Goal: Communication & Community: Answer question/provide support

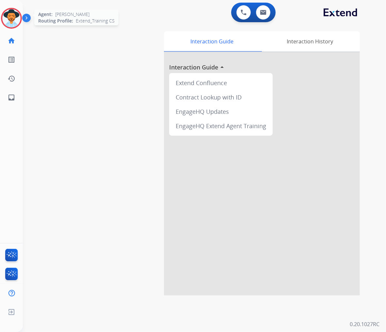
click at [9, 16] on img at bounding box center [11, 18] width 18 height 18
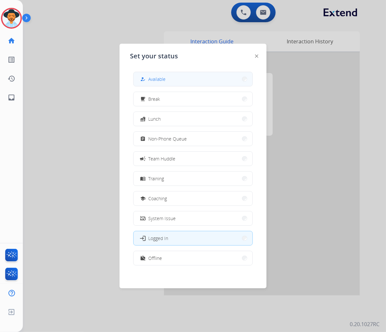
click at [162, 80] on span "Available" at bounding box center [156, 79] width 17 height 7
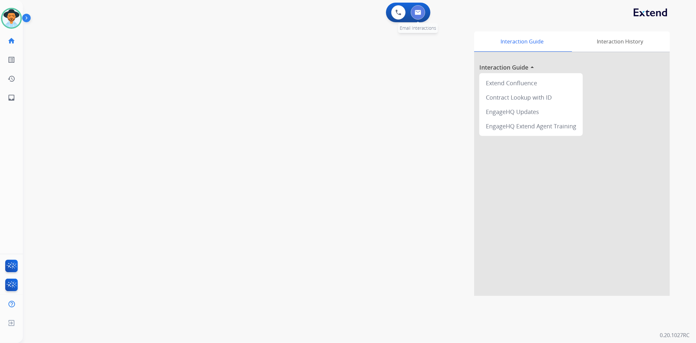
click at [385, 12] on button at bounding box center [418, 12] width 14 height 14
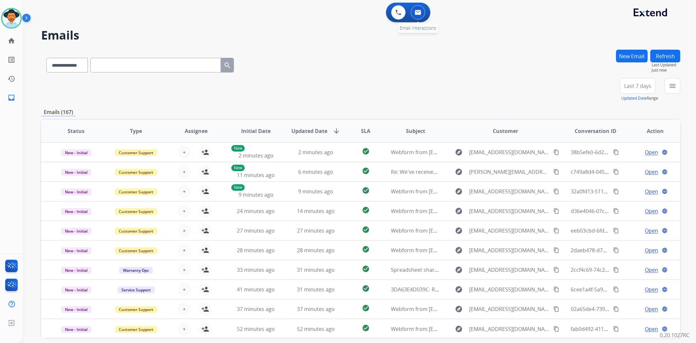
click at [385, 15] on button at bounding box center [418, 12] width 14 height 14
click at [385, 90] on div "+81" at bounding box center [607, 89] width 16 height 16
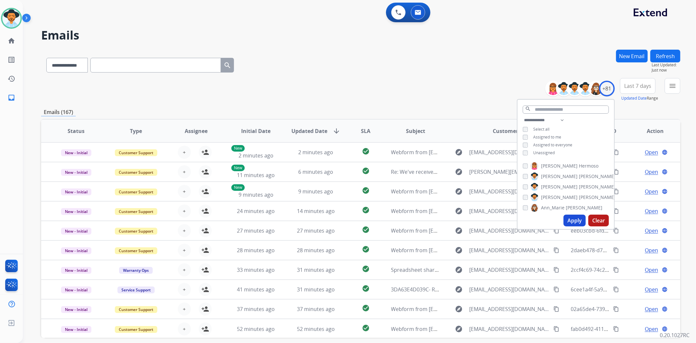
click at [385, 154] on span "Unassigned" at bounding box center [544, 153] width 22 height 6
click at [385, 223] on button "Apply" at bounding box center [574, 220] width 22 height 12
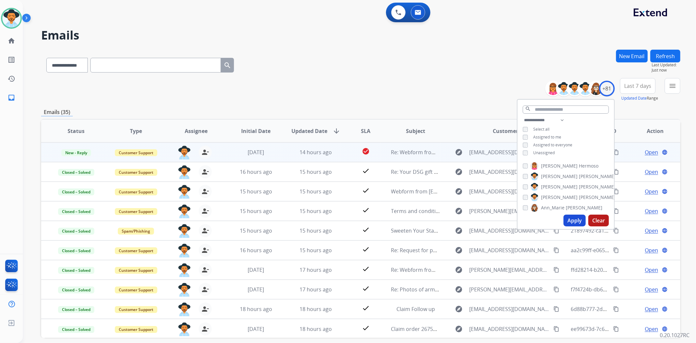
click at [385, 156] on td "Re: Webform from nickmartinez378@gmail.com on 08/18/2025" at bounding box center [411, 152] width 60 height 20
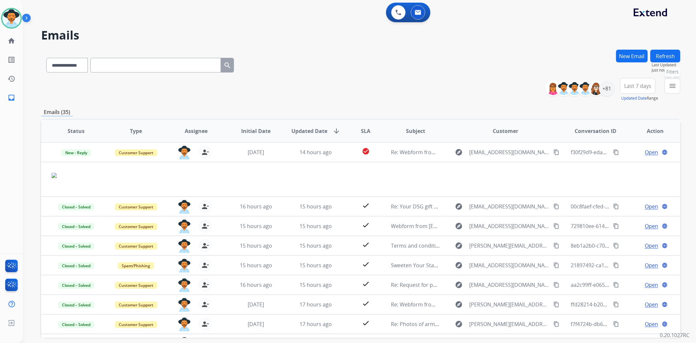
click at [385, 90] on button "menu Filters" at bounding box center [673, 86] width 16 height 16
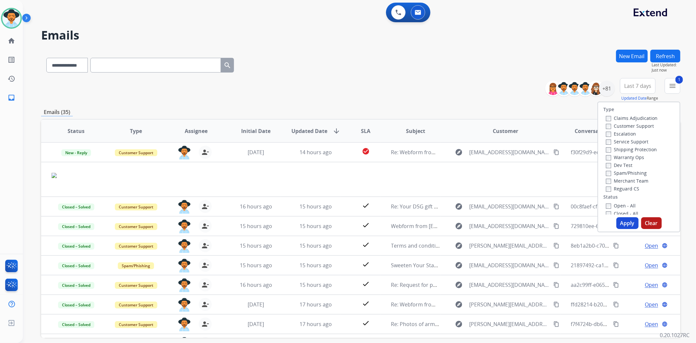
click at [385, 220] on button "Apply" at bounding box center [627, 223] width 22 height 12
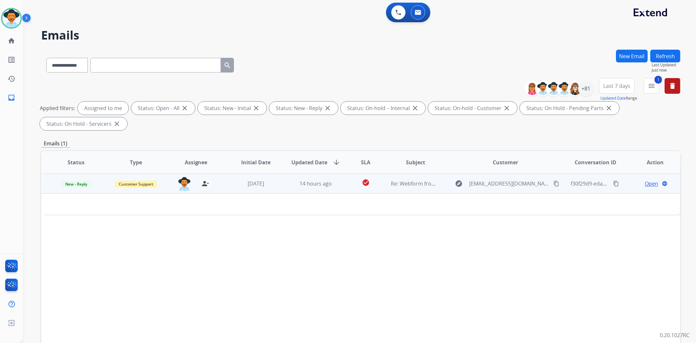
click at [292, 188] on td "14 hours ago" at bounding box center [311, 184] width 60 height 20
click at [385, 181] on span "Open" at bounding box center [651, 183] width 13 height 8
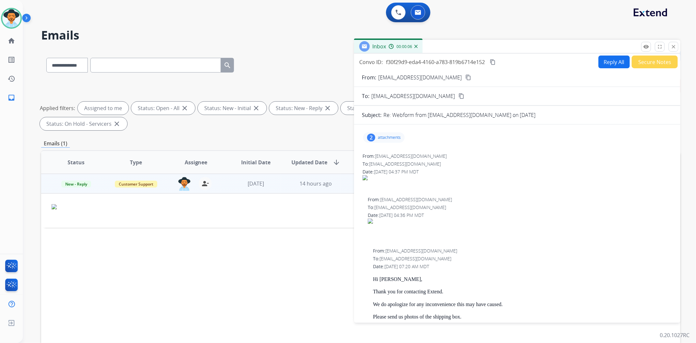
click at [385, 135] on p "attachments" at bounding box center [389, 137] width 23 height 5
click at [385, 149] on div at bounding box center [386, 155] width 33 height 23
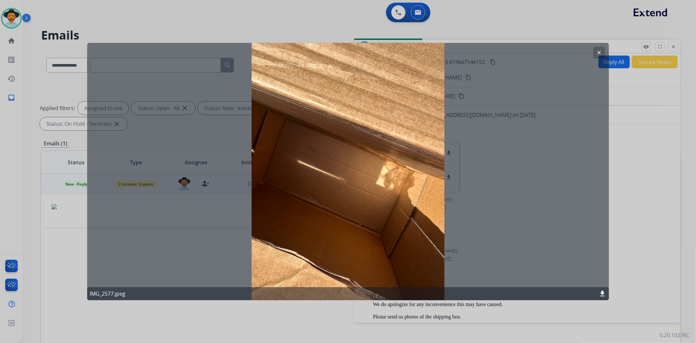
click at [385, 52] on button "clear" at bounding box center [599, 53] width 12 height 12
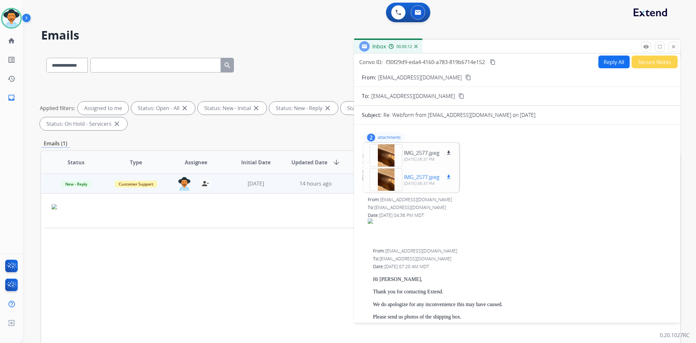
click at [385, 178] on div at bounding box center [386, 179] width 33 height 23
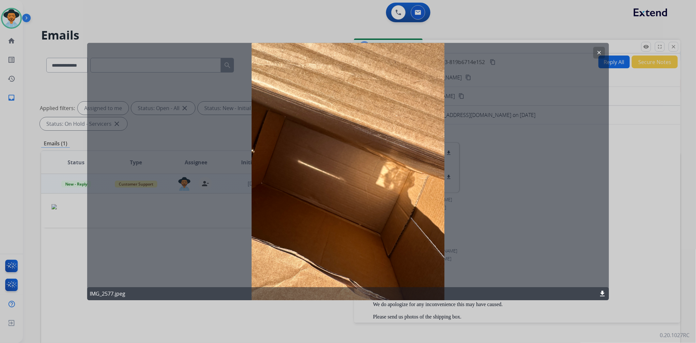
click at [385, 52] on mat-icon "clear" at bounding box center [599, 53] width 6 height 6
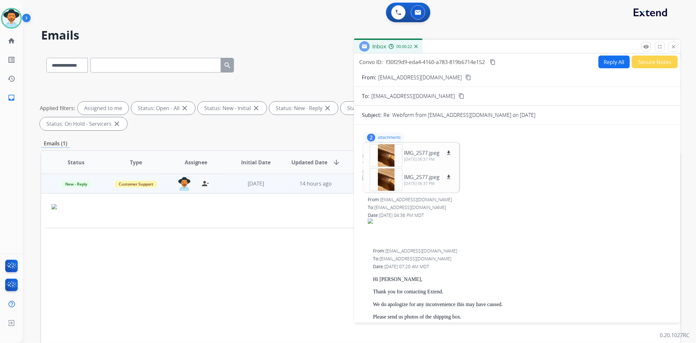
click at [385, 61] on button "Reply All" at bounding box center [613, 61] width 31 height 13
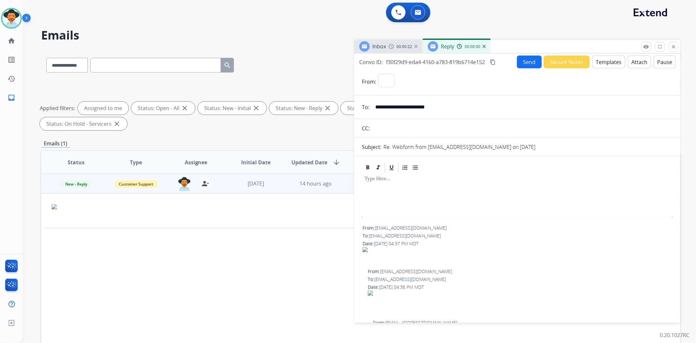
select select "**********"
click at [385, 63] on button "Templates" at bounding box center [608, 61] width 33 height 13
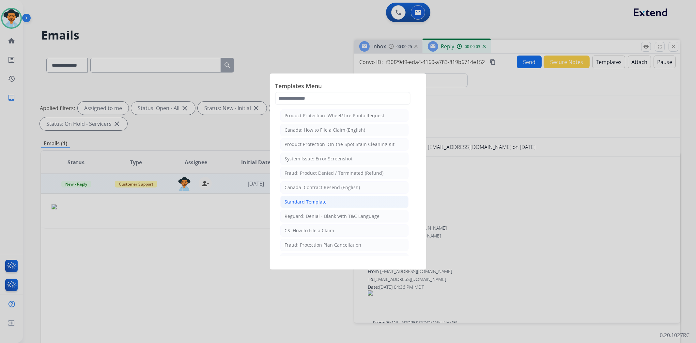
click at [315, 198] on li "Standard Template" at bounding box center [344, 201] width 128 height 12
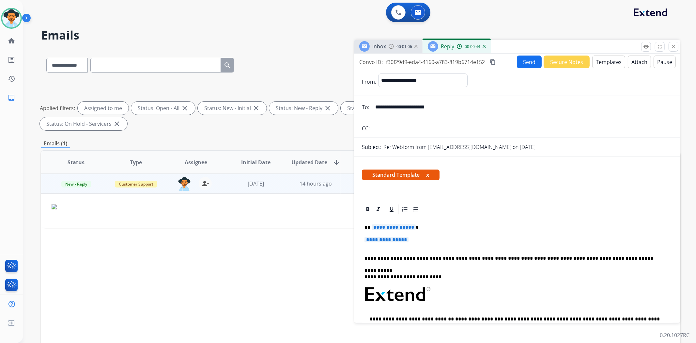
click at [385, 238] on span "**********" at bounding box center [386, 240] width 44 height 6
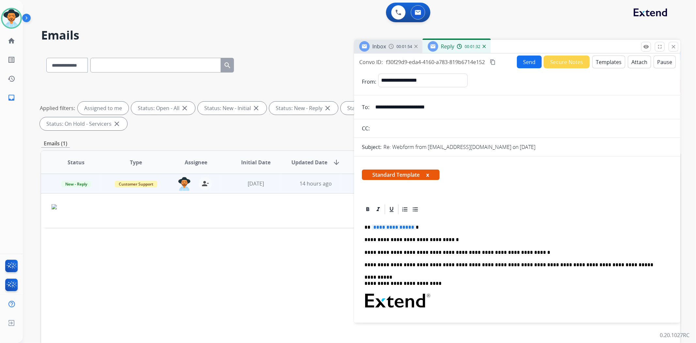
click at [385, 227] on span "**********" at bounding box center [394, 227] width 44 height 6
click at [385, 66] on button "Send" at bounding box center [529, 61] width 25 height 13
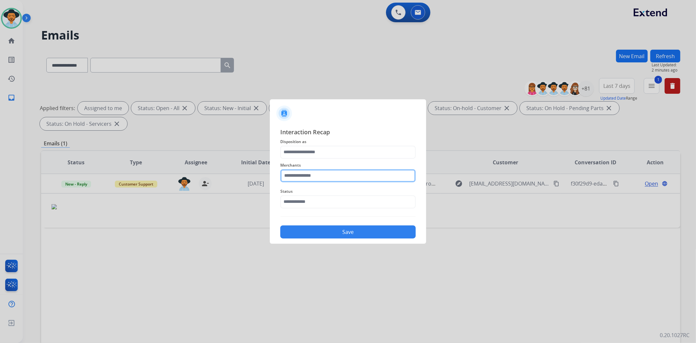
click at [353, 174] on input "text" at bounding box center [347, 175] width 135 height 13
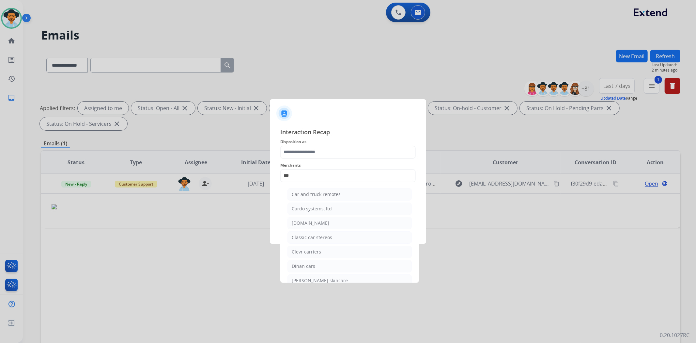
click at [317, 220] on div "Carparts.com" at bounding box center [311, 223] width 38 height 7
type input "**********"
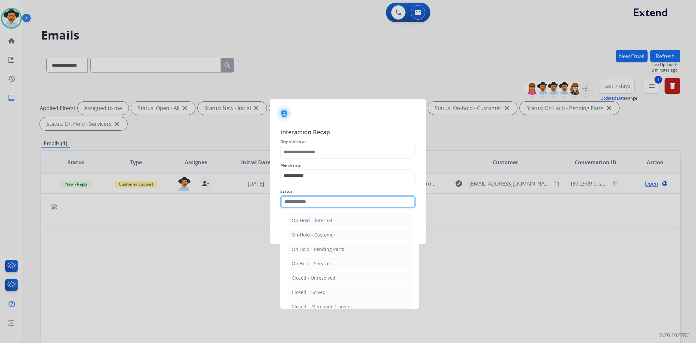
click at [317, 206] on input "text" at bounding box center [347, 201] width 135 height 13
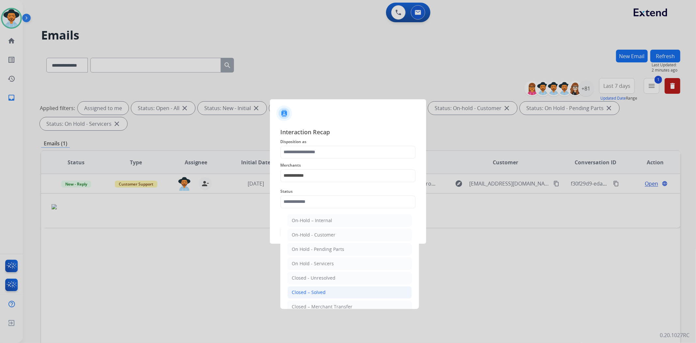
click at [317, 289] on div "Closed – Solved" at bounding box center [309, 292] width 34 height 7
type input "**********"
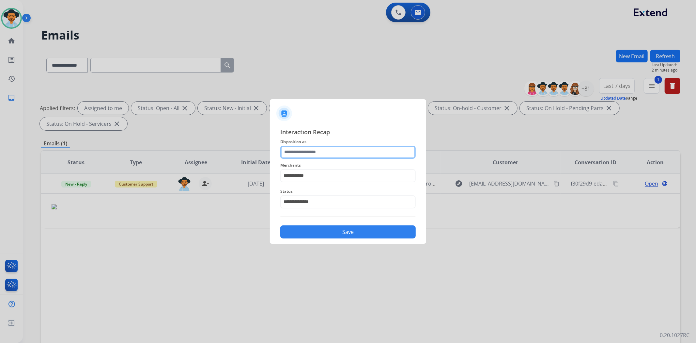
click at [327, 149] on input "text" at bounding box center [347, 152] width 135 height 13
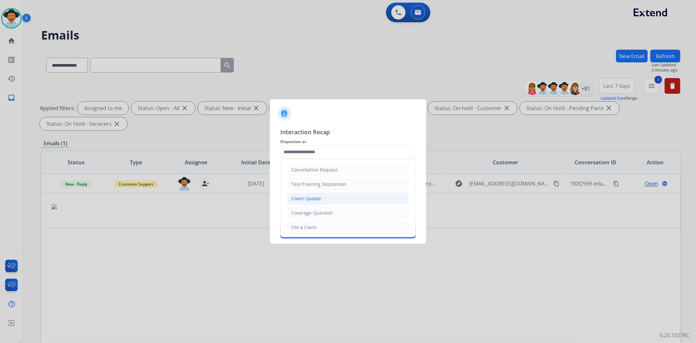
click at [321, 196] on li "Claim Update" at bounding box center [348, 198] width 122 height 12
type input "**********"
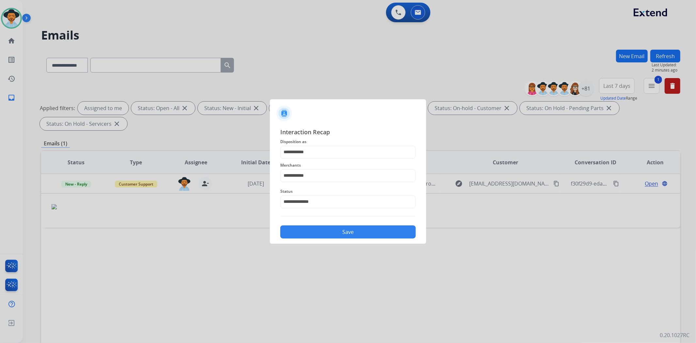
click at [331, 232] on button "Save" at bounding box center [347, 231] width 135 height 13
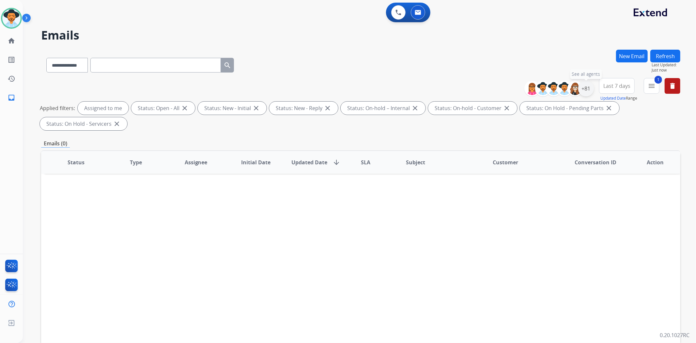
click at [385, 87] on div "+81" at bounding box center [586, 89] width 16 height 16
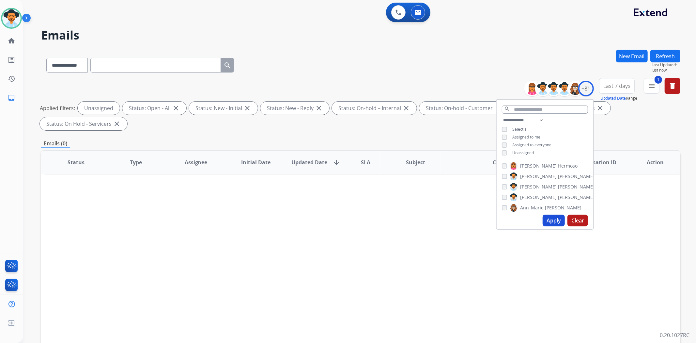
click at [385, 221] on button "Apply" at bounding box center [554, 220] width 22 height 12
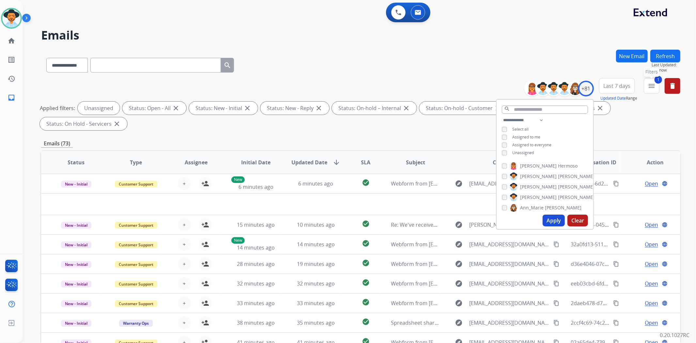
click at [385, 86] on mat-icon "menu" at bounding box center [652, 86] width 8 height 8
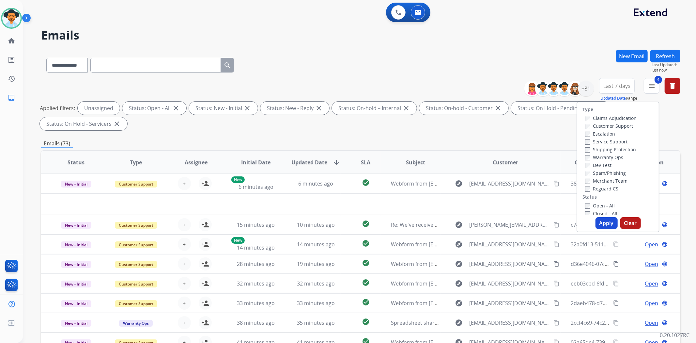
click at [385, 225] on button "Apply" at bounding box center [606, 223] width 22 height 12
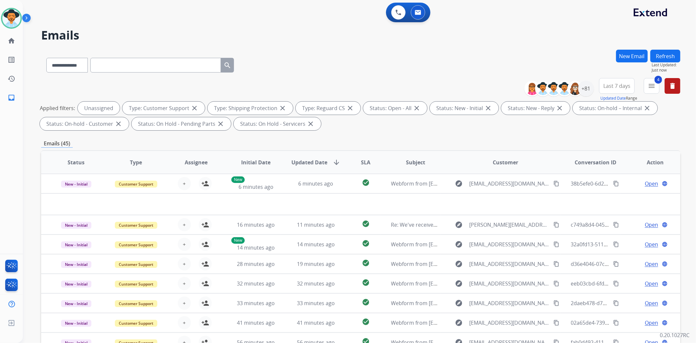
click at [361, 162] on span "SLA" at bounding box center [365, 162] width 9 height 8
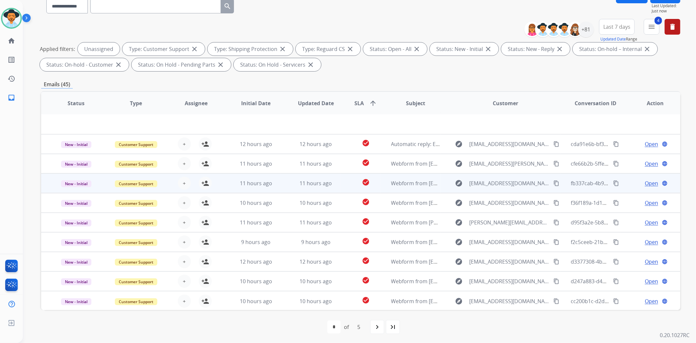
scroll to position [60, 0]
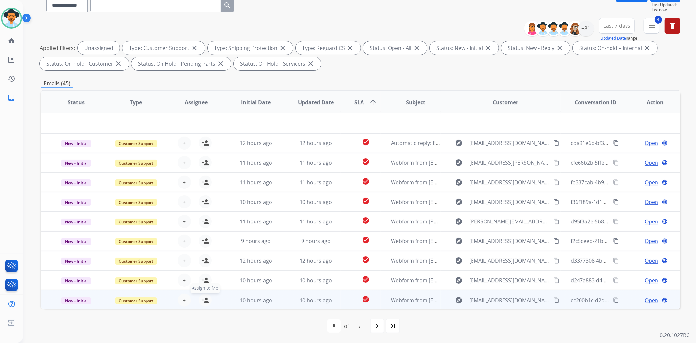
click at [204, 299] on mat-icon "person_add" at bounding box center [205, 300] width 8 height 8
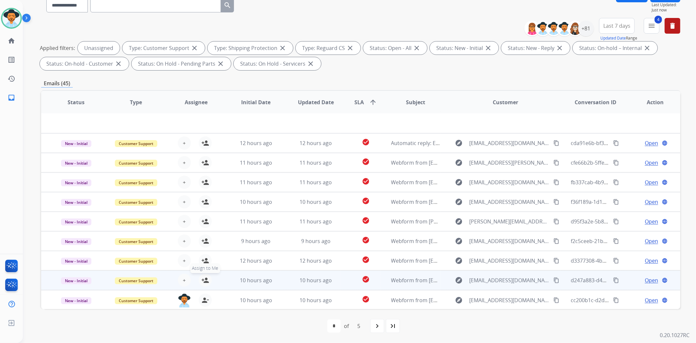
click at [207, 278] on mat-icon "person_add" at bounding box center [205, 280] width 8 height 8
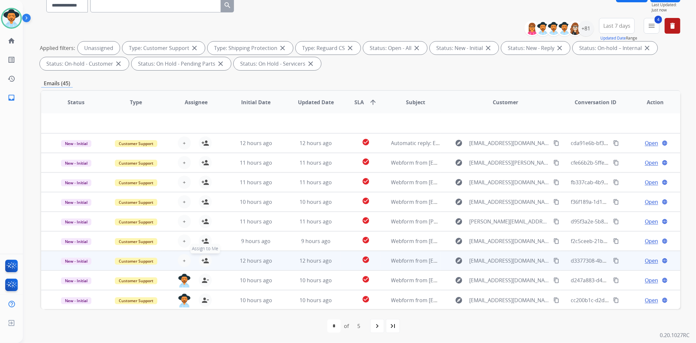
click at [207, 262] on mat-icon "person_add" at bounding box center [205, 260] width 8 height 8
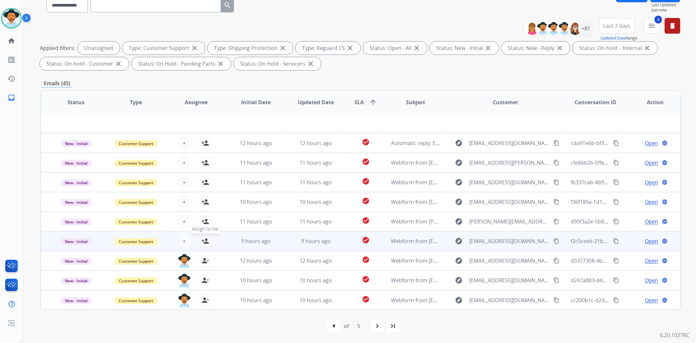
drag, startPoint x: 205, startPoint y: 241, endPoint x: 204, endPoint y: 237, distance: 3.6
click at [205, 241] on mat-icon "person_add" at bounding box center [205, 241] width 8 height 8
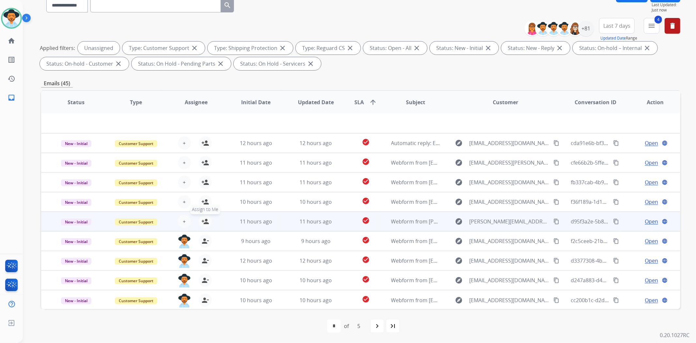
click at [206, 219] on mat-icon "person_add" at bounding box center [205, 221] width 8 height 8
click at [206, 204] on table "Status Type Assignee Initial Date Updated Date SLA arrow_upward Subject Custome…" at bounding box center [360, 189] width 639 height 240
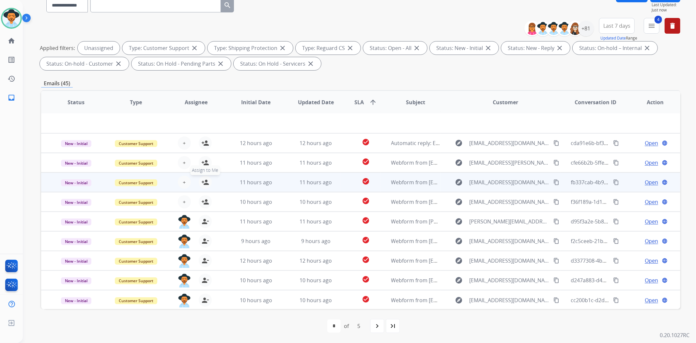
click at [207, 184] on mat-icon "person_add" at bounding box center [205, 182] width 8 height 8
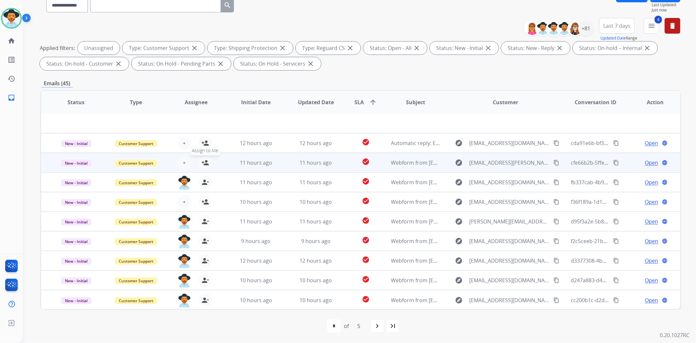
click at [207, 161] on mat-icon "person_add" at bounding box center [205, 163] width 8 height 8
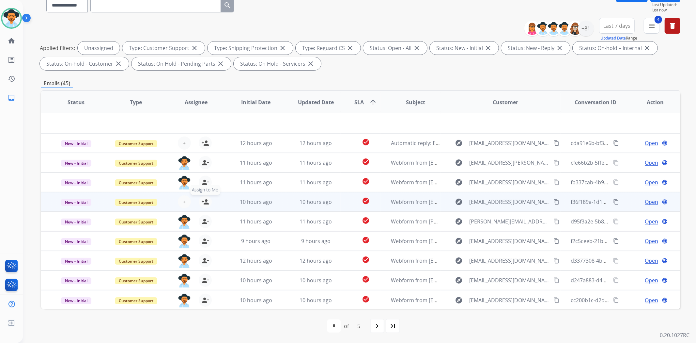
click at [202, 200] on mat-icon "person_add" at bounding box center [205, 202] width 8 height 8
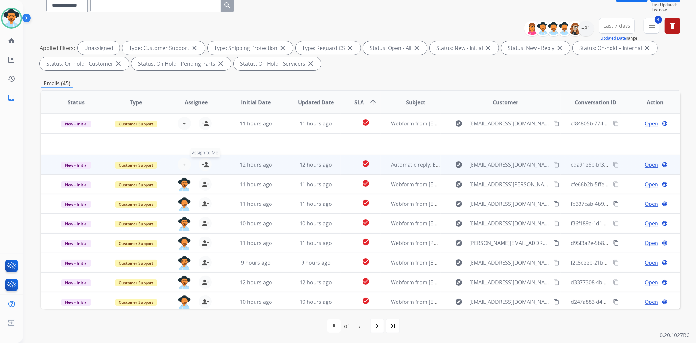
click at [206, 164] on mat-icon "person_add" at bounding box center [205, 165] width 8 height 8
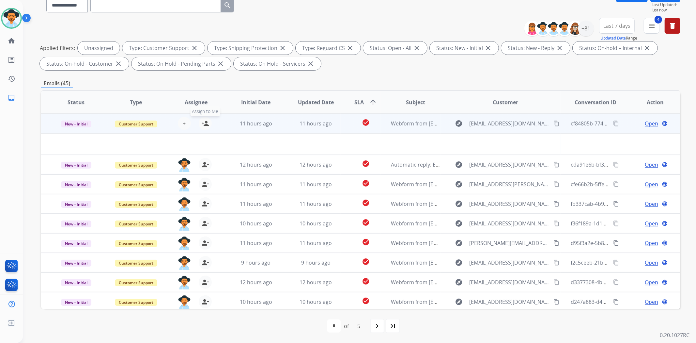
click at [206, 124] on mat-icon "person_add" at bounding box center [205, 123] width 8 height 8
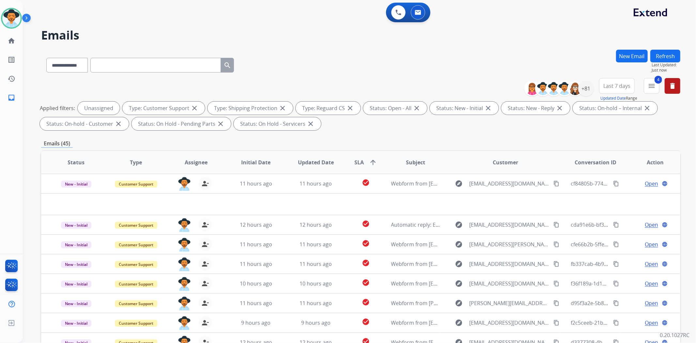
click at [385, 60] on button "Refresh" at bounding box center [665, 56] width 30 height 13
click at [385, 86] on div "+81" at bounding box center [586, 89] width 16 height 16
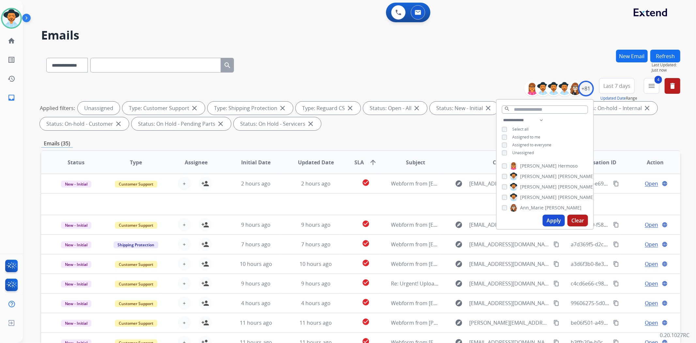
click at [385, 137] on span "Assigned to me" at bounding box center [526, 137] width 28 height 6
click at [385, 152] on span "Unassigned" at bounding box center [523, 153] width 22 height 6
click at [385, 219] on button "Apply" at bounding box center [554, 220] width 22 height 12
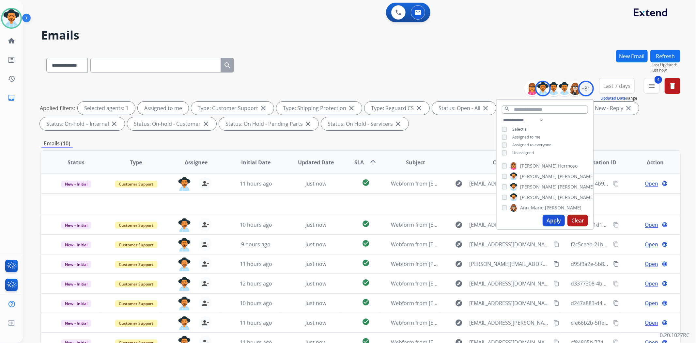
click at [385, 129] on div "Applied filters: Selected agents: 1 Assigned to me Type: Customer Support close…" at bounding box center [359, 115] width 639 height 29
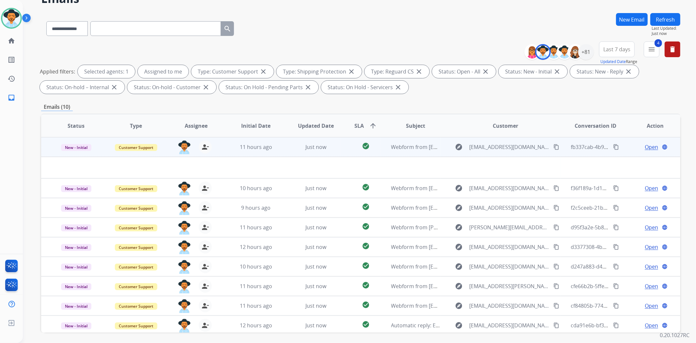
scroll to position [24, 0]
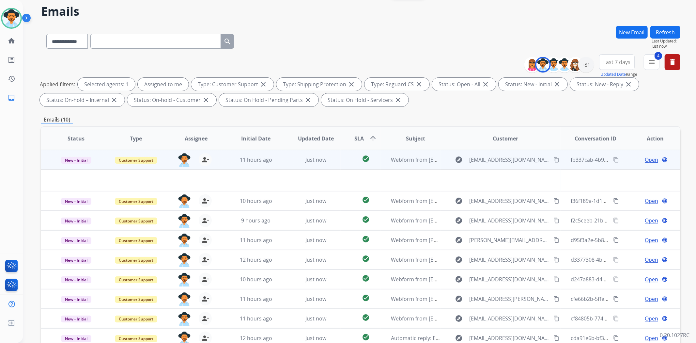
click at [222, 160] on td "11 hours ago" at bounding box center [251, 160] width 60 height 20
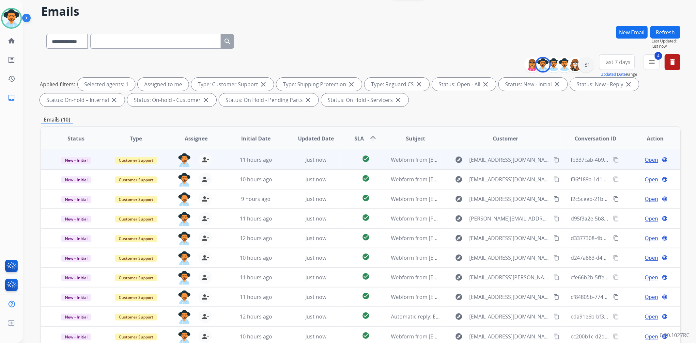
click at [222, 160] on td "11 hours ago" at bounding box center [251, 160] width 60 height 20
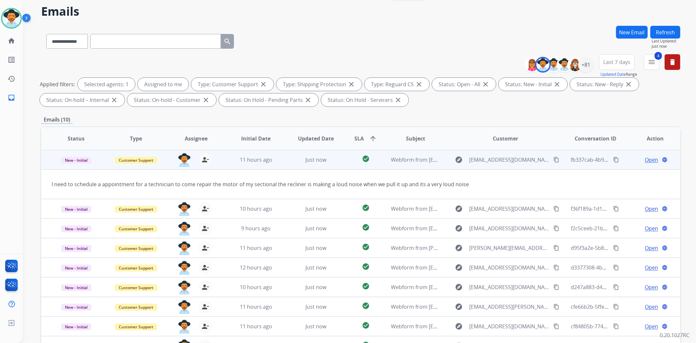
click at [385, 159] on mat-icon "content_copy" at bounding box center [556, 160] width 6 height 6
click at [385, 159] on span "Open" at bounding box center [651, 160] width 13 height 8
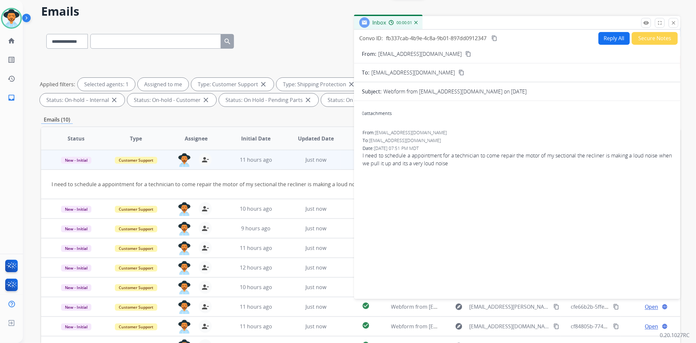
click at [385, 38] on button "Reply All" at bounding box center [613, 38] width 31 height 13
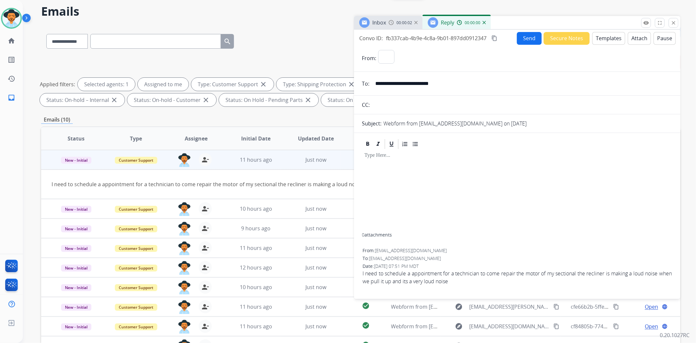
select select "**********"
click at [385, 38] on button "Templates" at bounding box center [608, 38] width 33 height 13
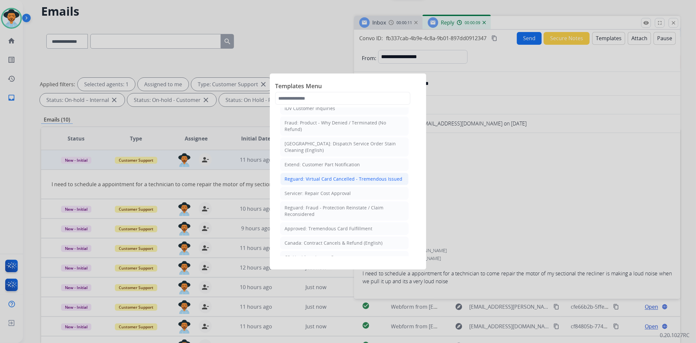
scroll to position [217, 0]
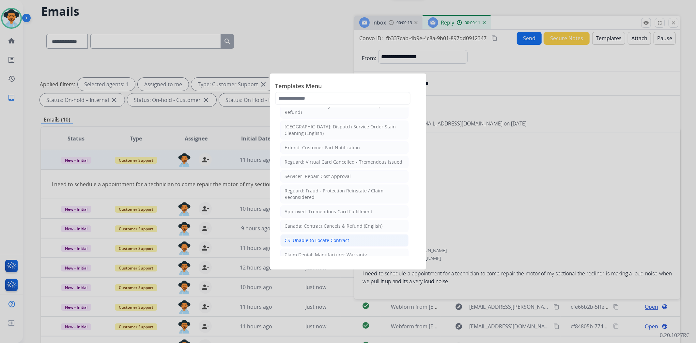
click at [344, 237] on div "CS: Unable to Locate Contract" at bounding box center [317, 240] width 65 height 7
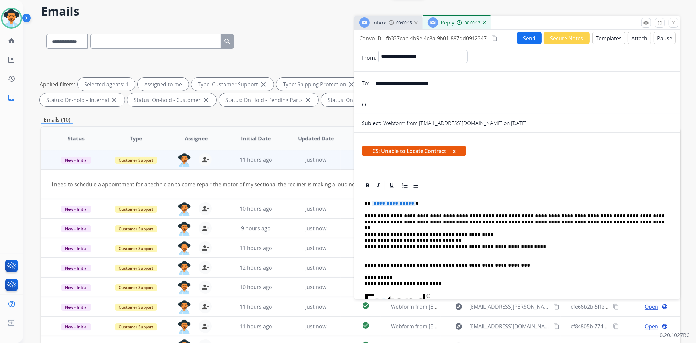
click at [385, 234] on p "**********" at bounding box center [514, 243] width 300 height 24
click at [385, 202] on span "**********" at bounding box center [394, 203] width 44 height 6
click at [385, 39] on button "Send" at bounding box center [529, 38] width 25 height 13
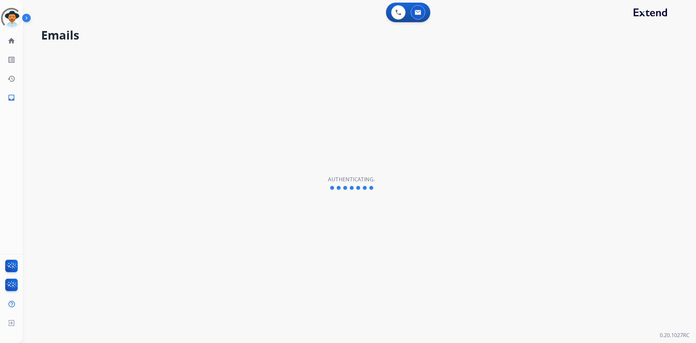
select select "**********"
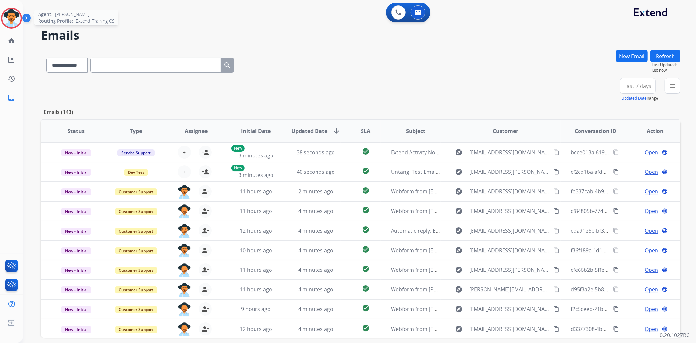
click at [14, 16] on img at bounding box center [11, 18] width 18 height 18
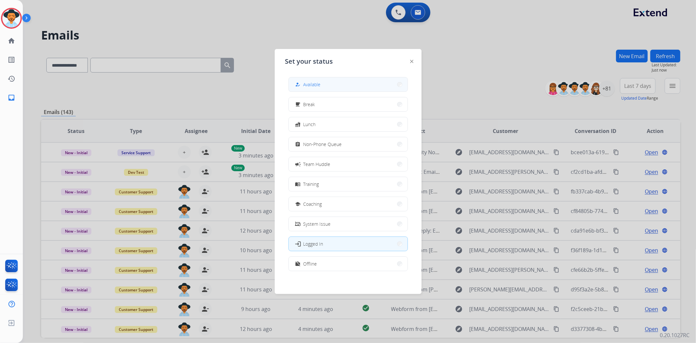
click at [363, 82] on button "how_to_reg Available" at bounding box center [348, 84] width 119 height 14
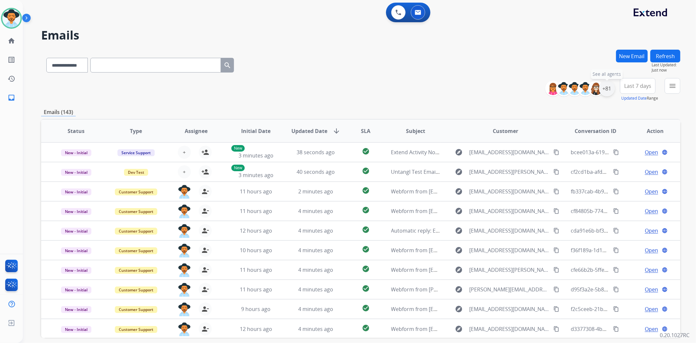
click at [608, 91] on div "+81" at bounding box center [607, 89] width 16 height 16
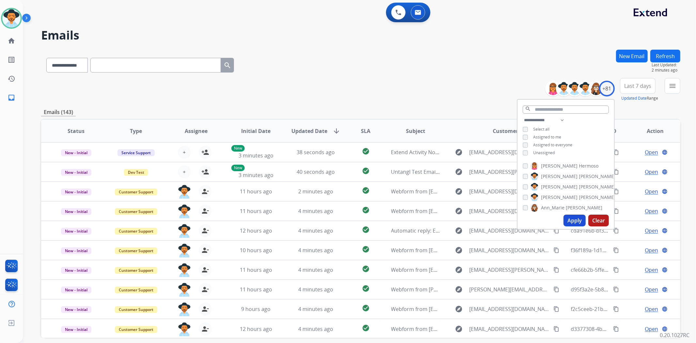
click at [546, 151] on span "Unassigned" at bounding box center [544, 153] width 22 height 6
click at [577, 219] on button "Apply" at bounding box center [574, 220] width 22 height 12
click at [484, 69] on div "**********" at bounding box center [360, 64] width 639 height 28
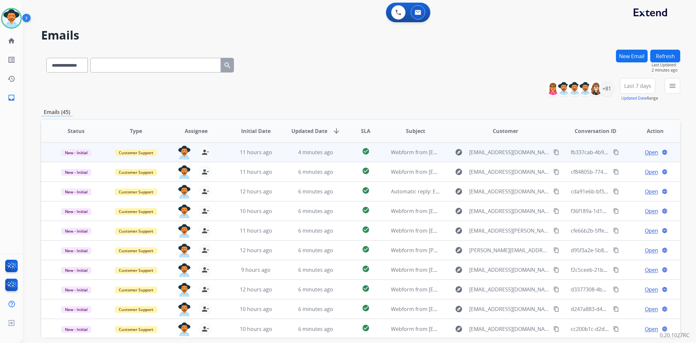
click at [645, 152] on span "Open" at bounding box center [651, 152] width 13 height 8
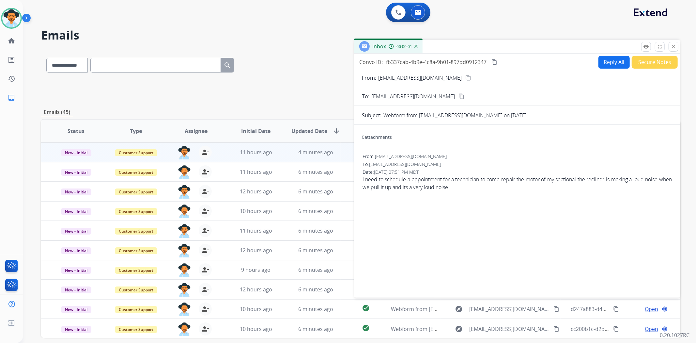
click at [612, 61] on button "Reply All" at bounding box center [613, 62] width 31 height 13
select select "**********"
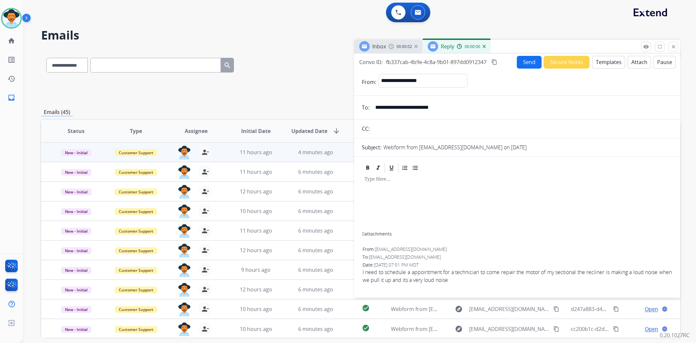
click at [605, 63] on button "Templates" at bounding box center [608, 62] width 33 height 13
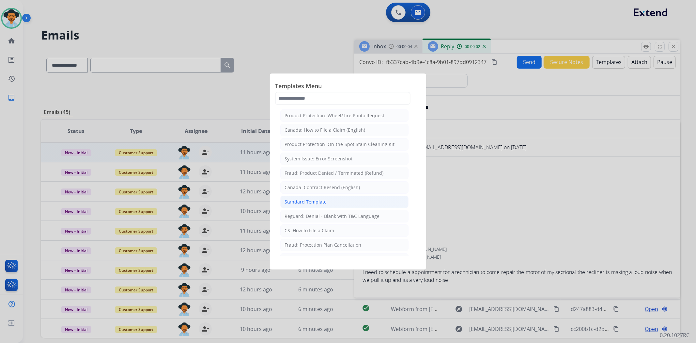
click at [362, 196] on li "Standard Template" at bounding box center [344, 201] width 128 height 12
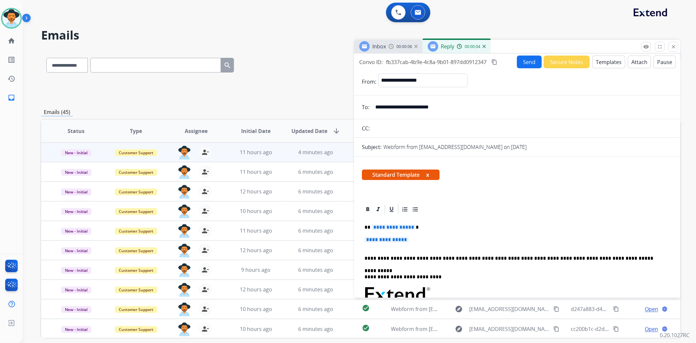
click at [593, 61] on button "Templates" at bounding box center [608, 61] width 33 height 13
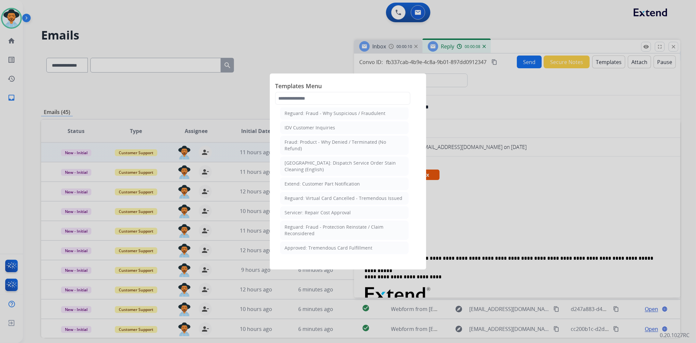
scroll to position [217, 0]
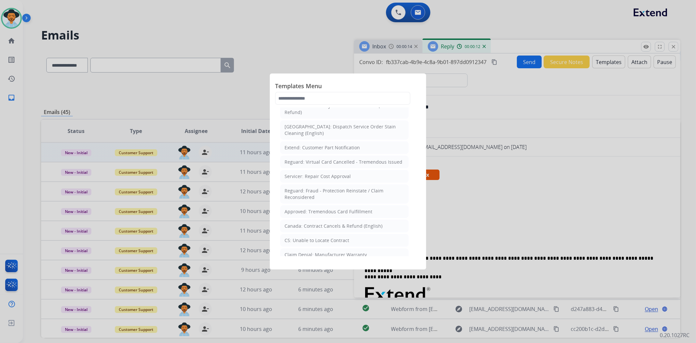
click at [359, 236] on li "CS: Unable to Locate Contract" at bounding box center [344, 240] width 128 height 12
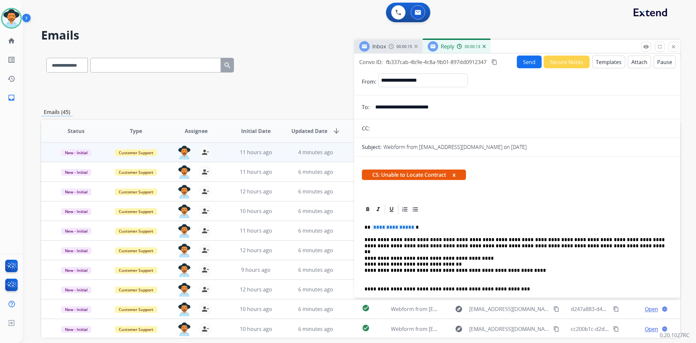
click at [397, 227] on span "**********" at bounding box center [394, 227] width 44 height 6
click at [396, 257] on p "**********" at bounding box center [514, 267] width 300 height 24
click at [528, 61] on button "Send" at bounding box center [529, 61] width 25 height 13
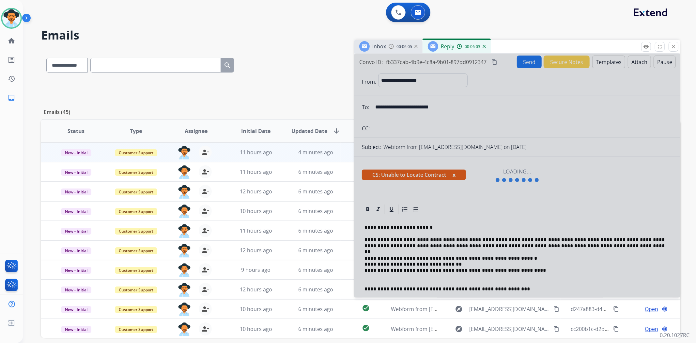
click at [441, 175] on div at bounding box center [517, 176] width 326 height 244
click at [501, 180] on div at bounding box center [517, 176] width 326 height 244
click at [671, 46] on mat-icon "close" at bounding box center [673, 47] width 6 height 6
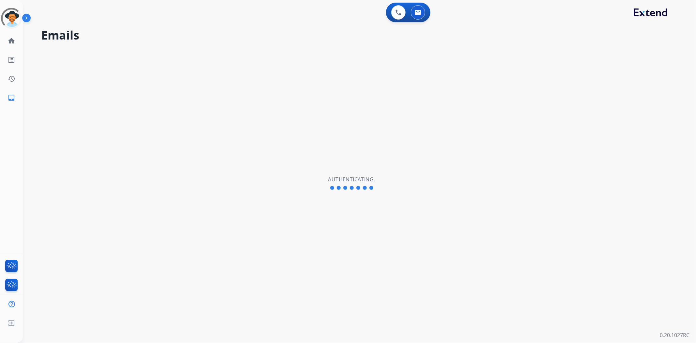
select select "**********"
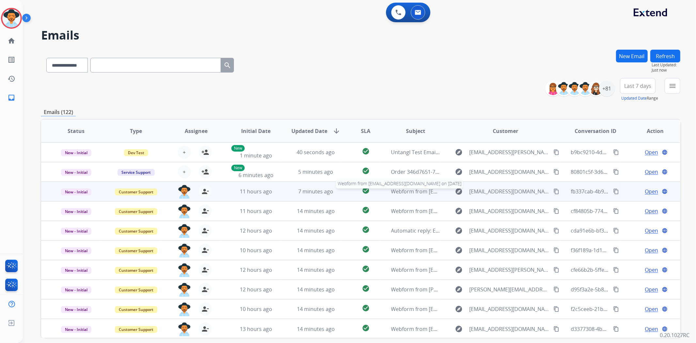
click at [432, 191] on span "Webform from [EMAIL_ADDRESS][DOMAIN_NAME] on [DATE]" at bounding box center [465, 191] width 148 height 7
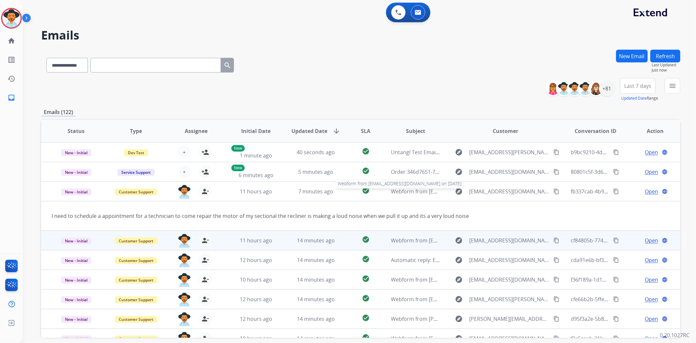
scroll to position [29, 0]
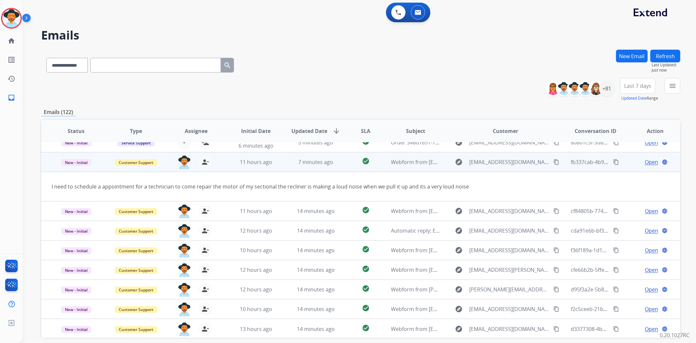
click at [645, 162] on span "Open" at bounding box center [651, 162] width 13 height 8
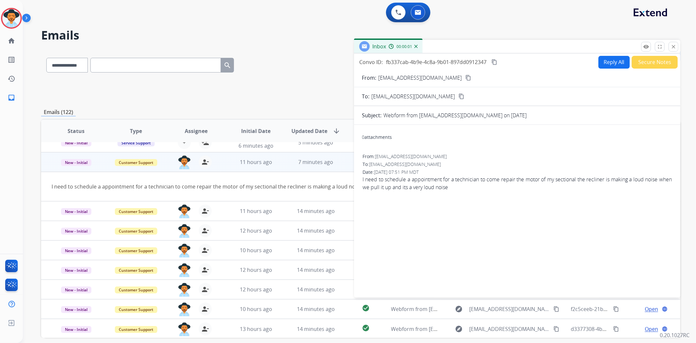
click at [598, 64] on button "Reply All" at bounding box center [613, 62] width 31 height 13
select select "**********"
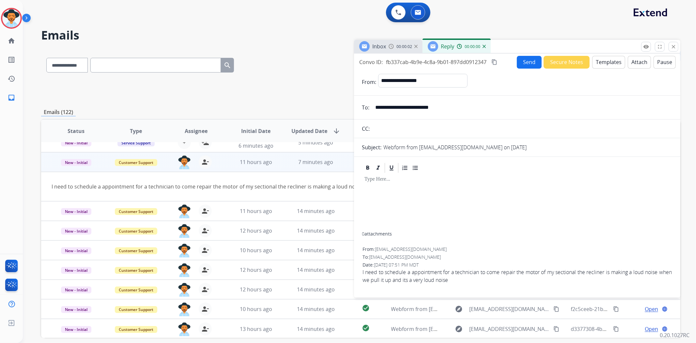
click at [597, 64] on button "Templates" at bounding box center [608, 62] width 33 height 13
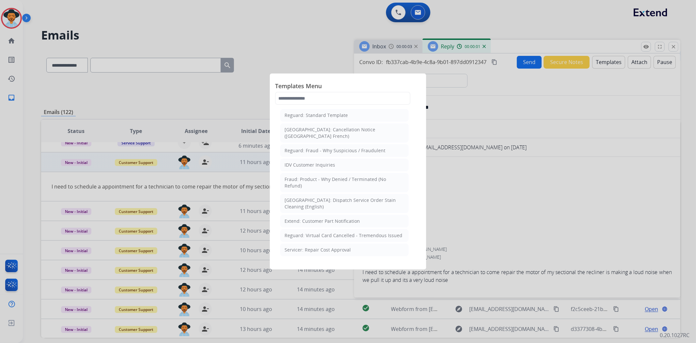
scroll to position [145, 0]
click at [468, 196] on div at bounding box center [348, 171] width 696 height 343
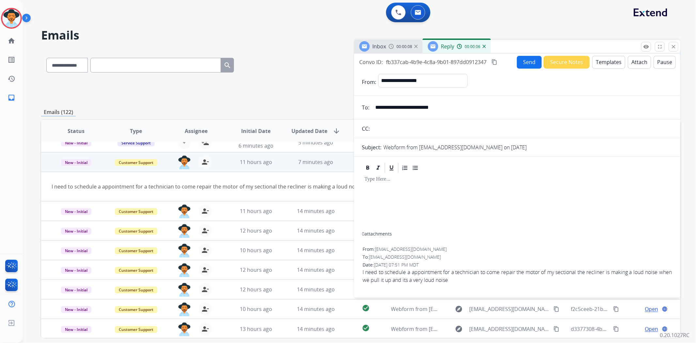
click at [598, 61] on button "Templates" at bounding box center [608, 62] width 33 height 13
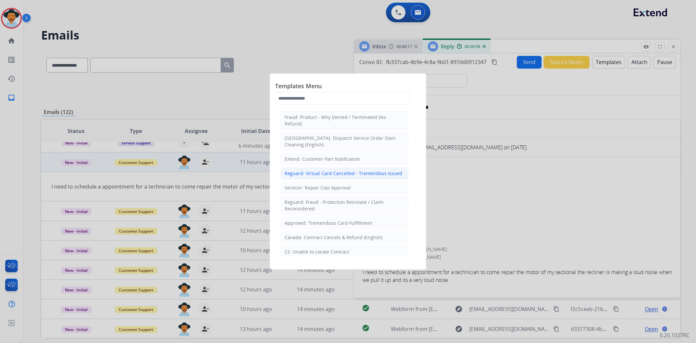
scroll to position [217, 0]
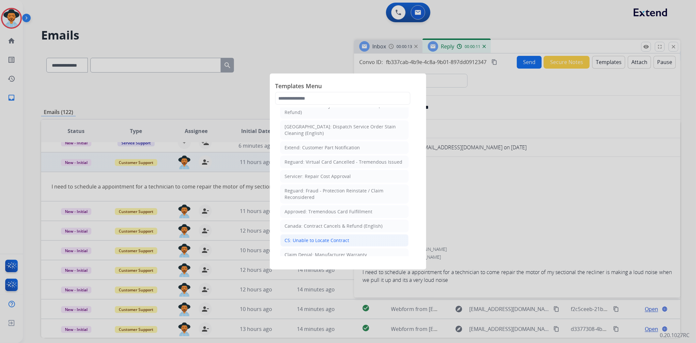
click at [360, 234] on li "CS: Unable to Locate Contract" at bounding box center [344, 240] width 128 height 12
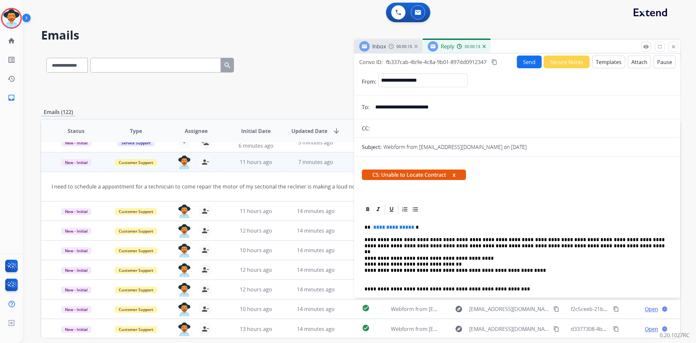
click at [397, 258] on p "**********" at bounding box center [514, 267] width 300 height 24
click at [404, 224] on span "**********" at bounding box center [394, 227] width 44 height 6
click at [523, 60] on button "Send" at bounding box center [529, 61] width 25 height 13
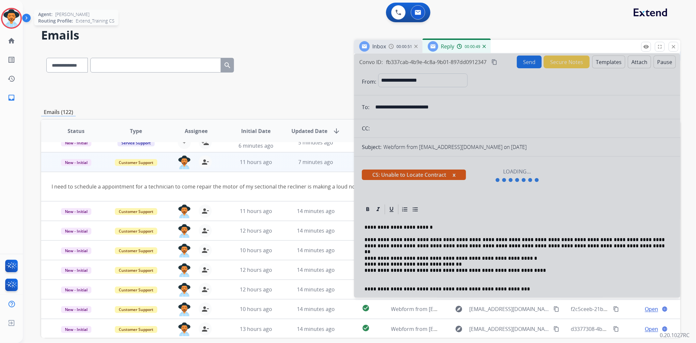
click at [15, 14] on img at bounding box center [11, 18] width 18 height 18
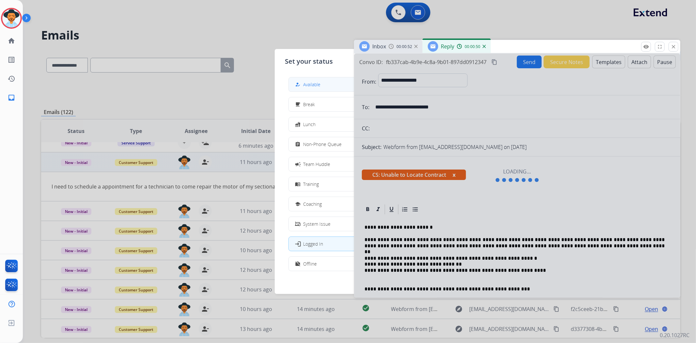
click at [299, 83] on mat-icon "how_to_reg" at bounding box center [298, 85] width 6 height 6
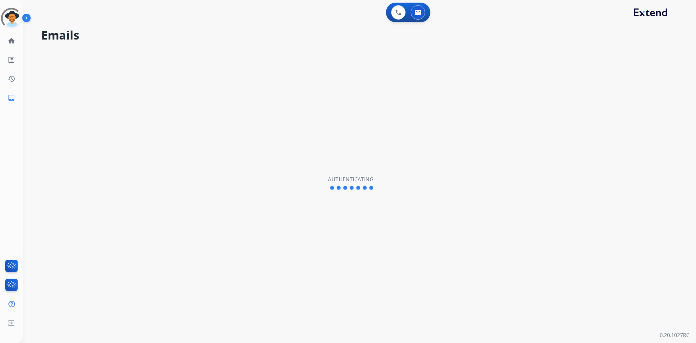
select select "**********"
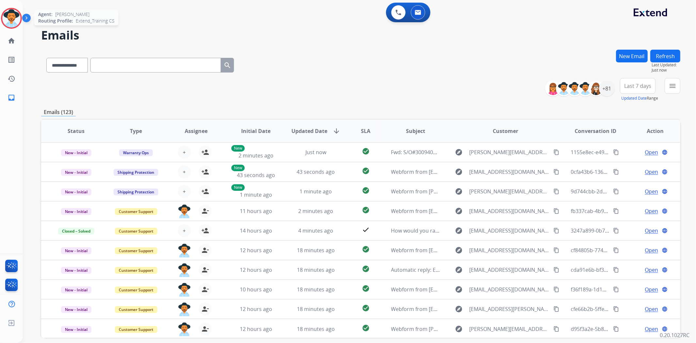
click at [13, 17] on img at bounding box center [11, 18] width 18 height 18
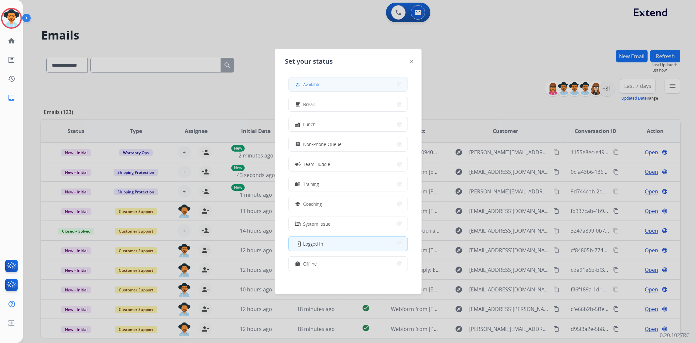
click at [359, 89] on button "how_to_reg Available" at bounding box center [348, 84] width 119 height 14
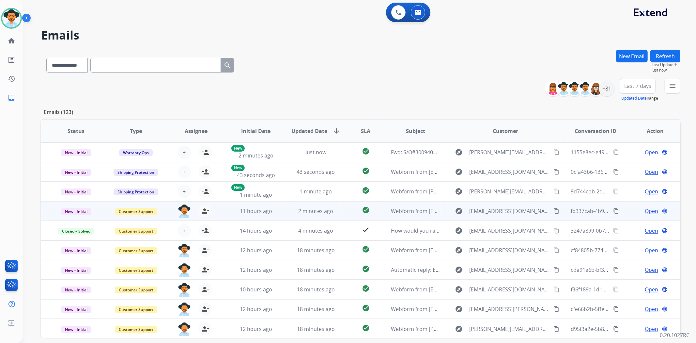
click at [645, 210] on span "Open" at bounding box center [651, 211] width 13 height 8
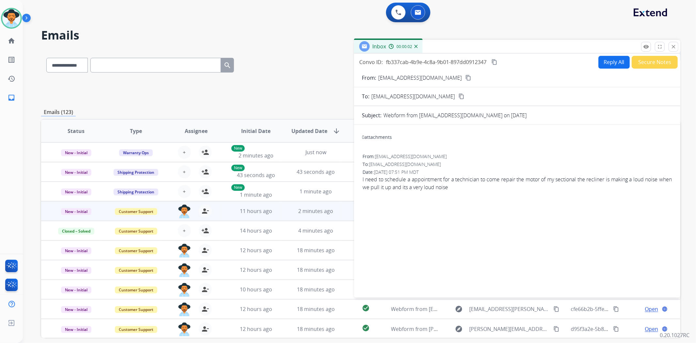
click at [618, 60] on button "Reply All" at bounding box center [613, 62] width 31 height 13
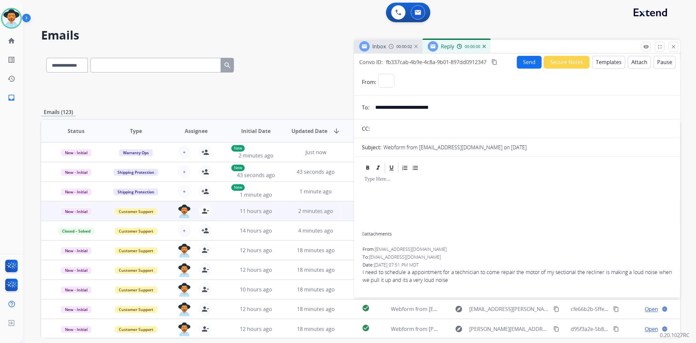
select select "**********"
click at [604, 62] on button "Templates" at bounding box center [608, 62] width 33 height 13
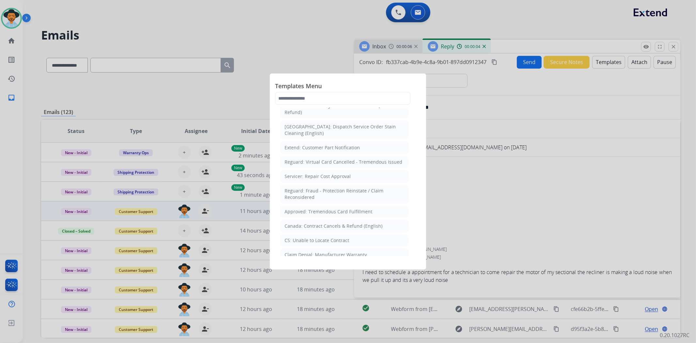
scroll to position [254, 0]
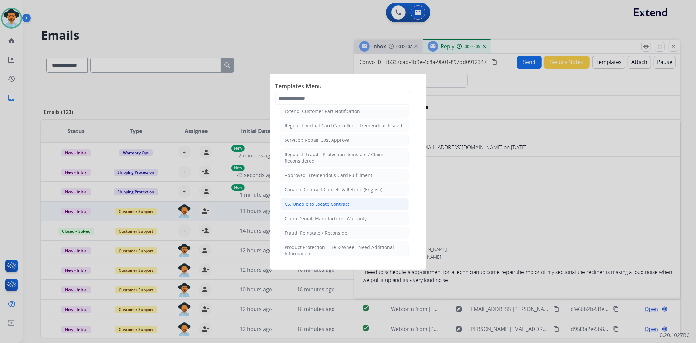
click at [322, 201] on div "CS: Unable to Locate Contract" at bounding box center [317, 204] width 65 height 7
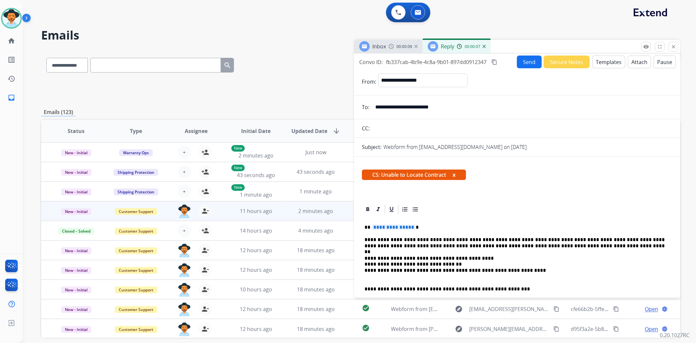
click at [397, 259] on p "**********" at bounding box center [514, 267] width 300 height 24
click at [389, 227] on span "**********" at bounding box center [394, 227] width 44 height 6
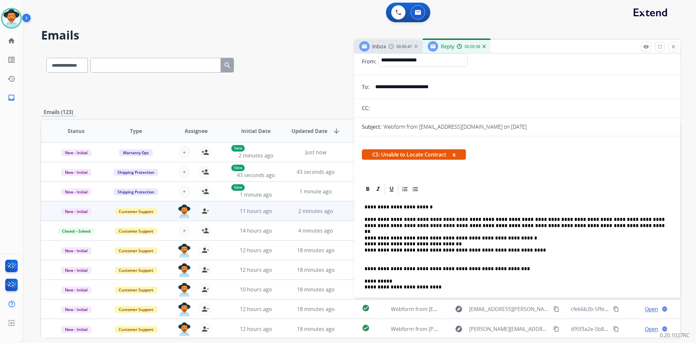
scroll to position [0, 0]
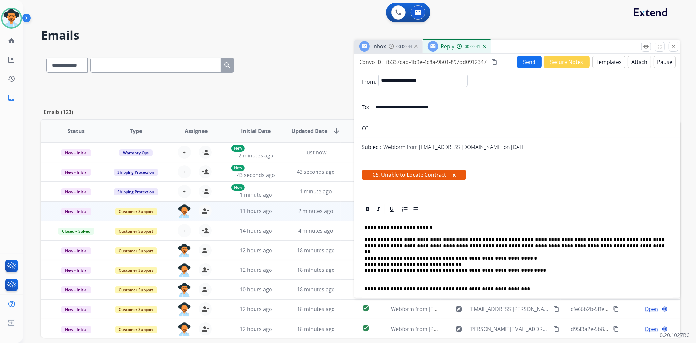
click at [531, 60] on button "Send" at bounding box center [529, 61] width 25 height 13
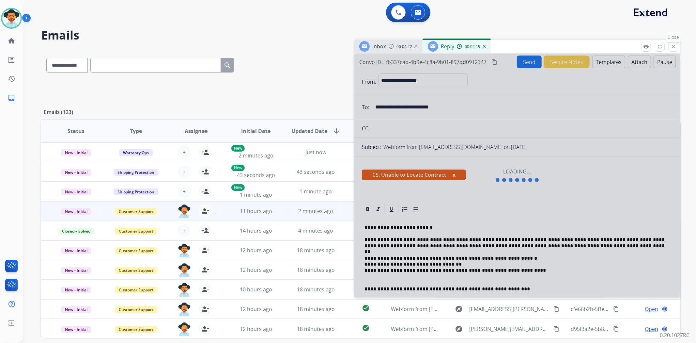
click at [675, 45] on mat-icon "close" at bounding box center [673, 47] width 6 height 6
